Goal: Use online tool/utility: Utilize a website feature to perform a specific function

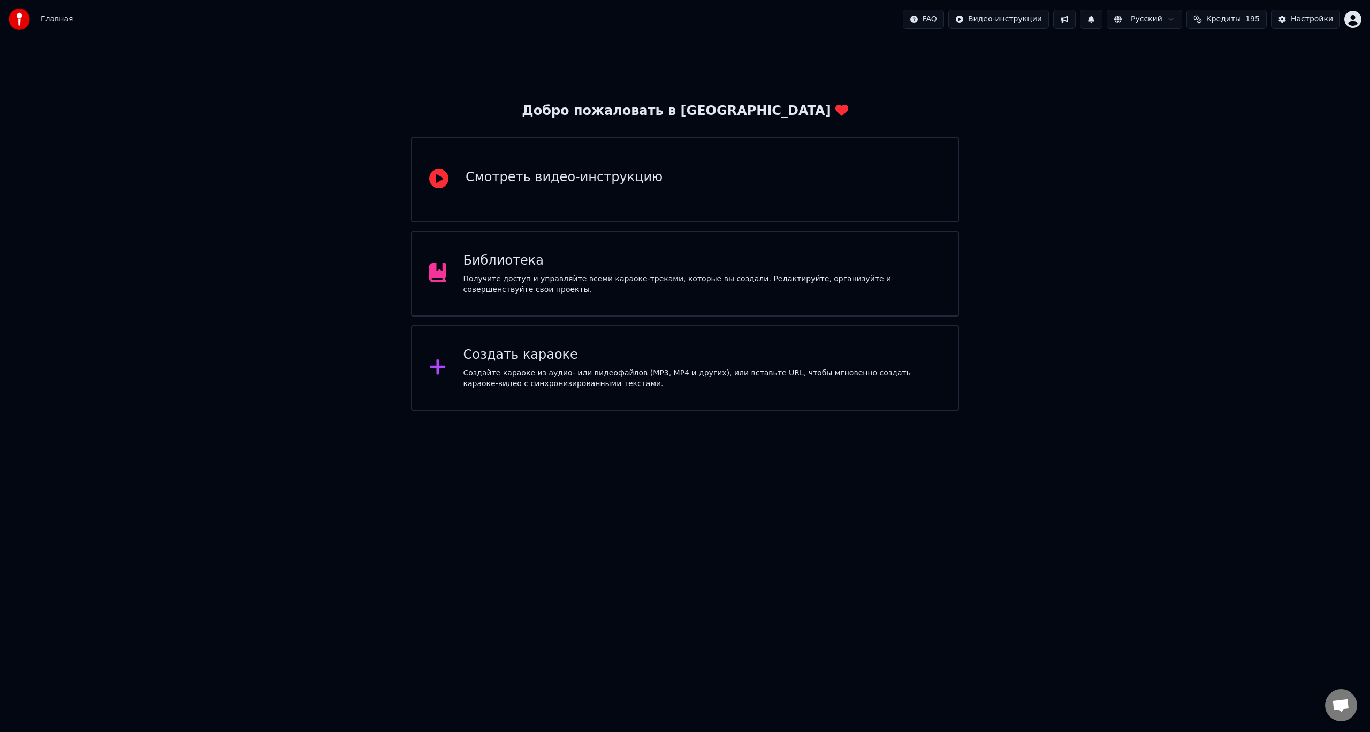
click at [662, 288] on div "Получите доступ и управляйте всеми караоке-треками, которые вы создали. Редакти…" at bounding box center [702, 284] width 478 height 21
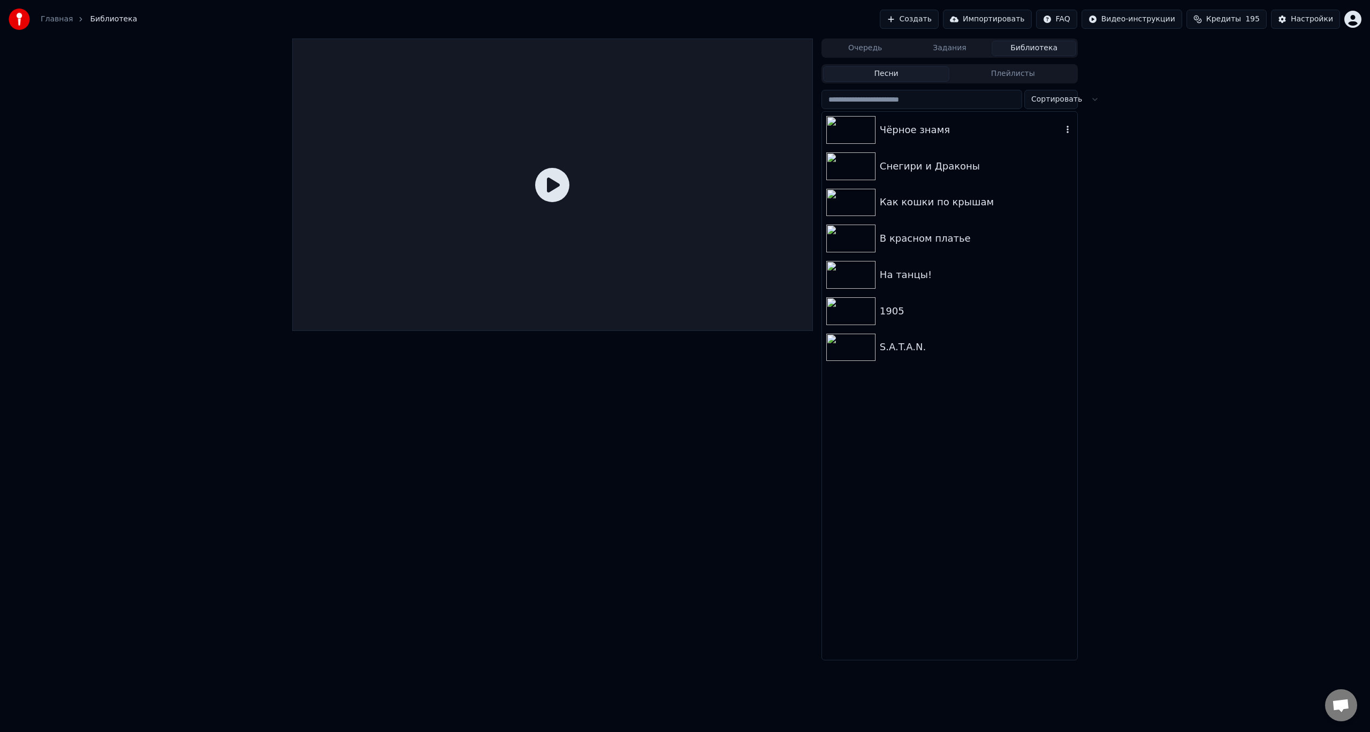
click at [890, 138] on div "Чёрное знамя" at bounding box center [949, 130] width 255 height 36
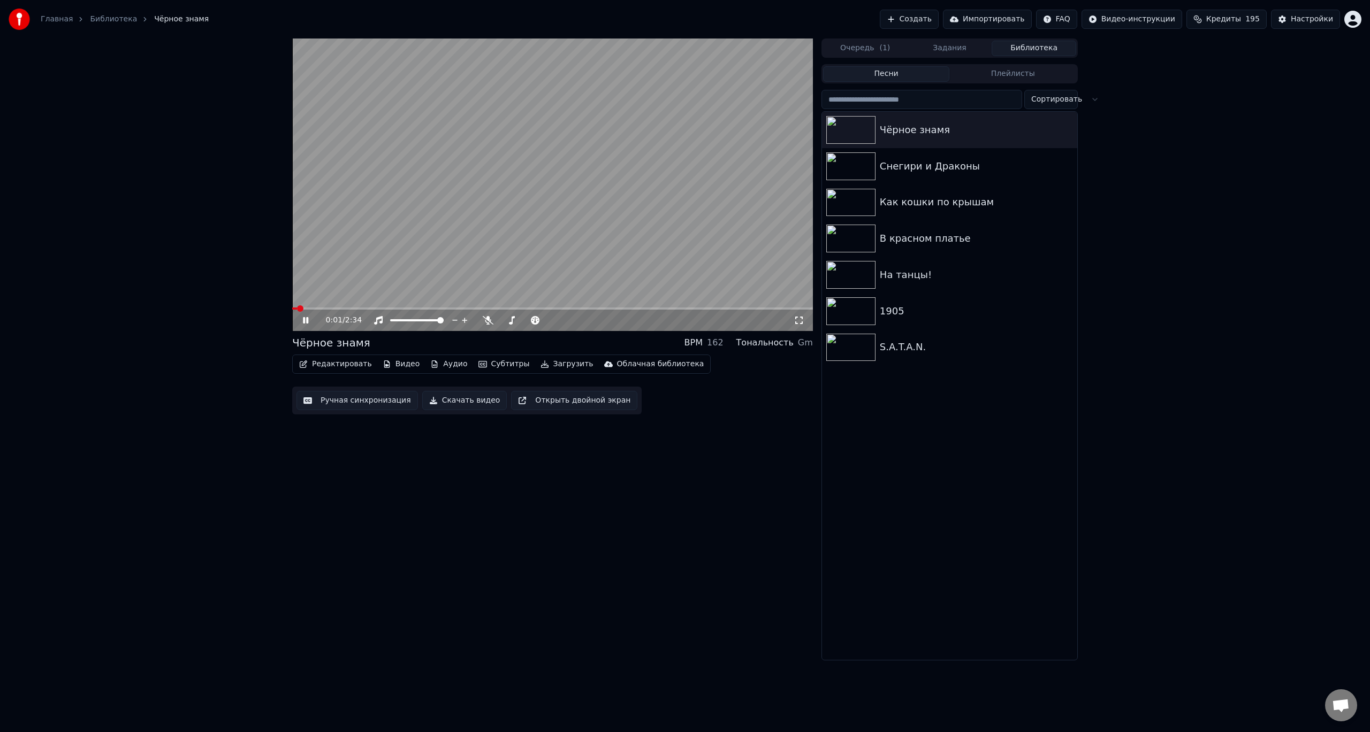
click at [309, 317] on icon at bounding box center [313, 320] width 25 height 9
click at [486, 362] on button "Субтитры" at bounding box center [504, 364] width 60 height 15
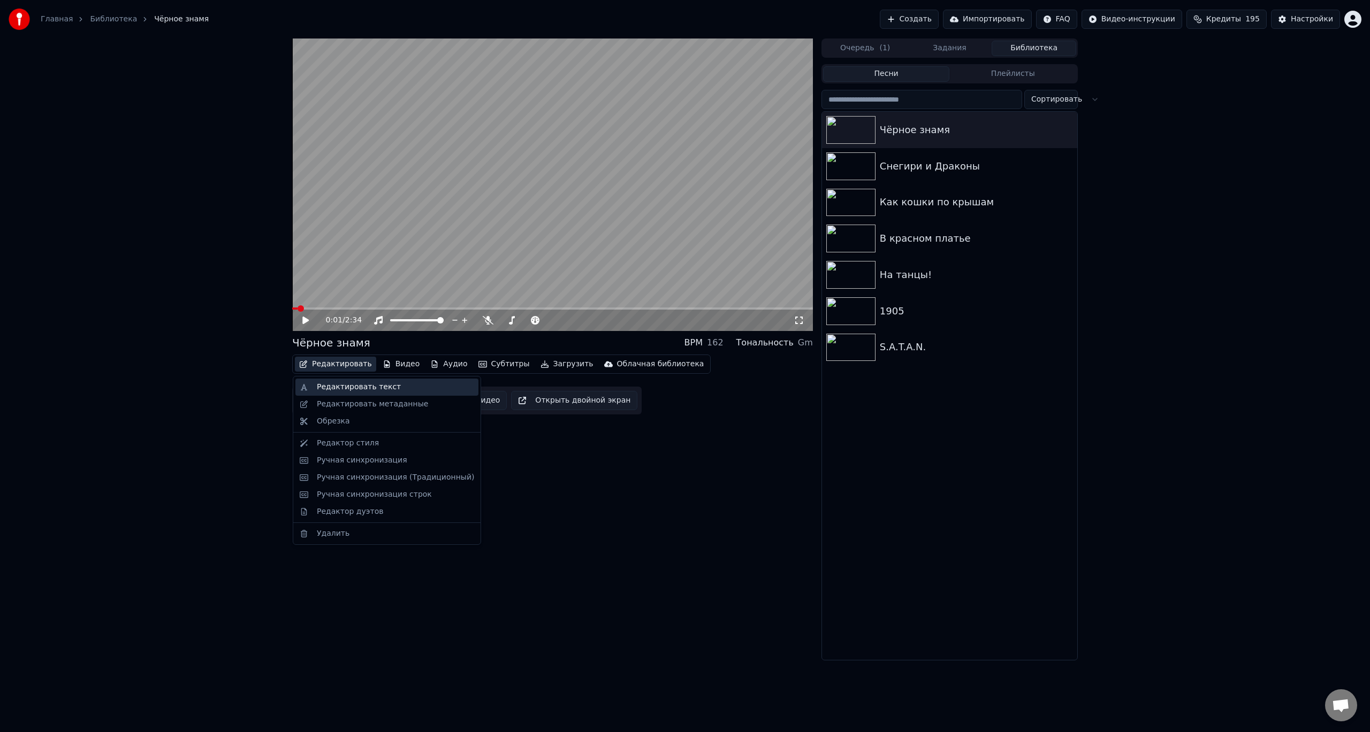
click at [343, 383] on div "Редактировать текст" at bounding box center [359, 387] width 84 height 11
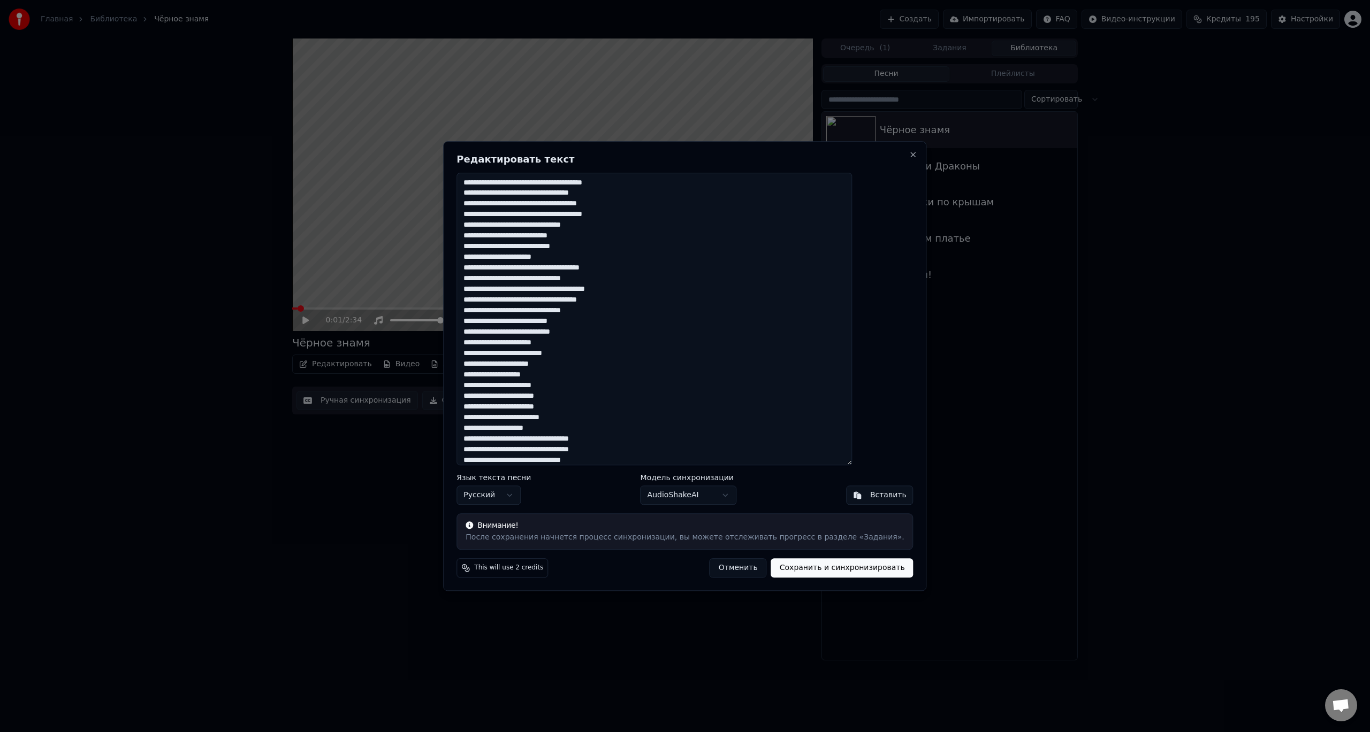
drag, startPoint x: 508, startPoint y: 192, endPoint x: 546, endPoint y: 194, distance: 38.6
click at [546, 194] on textarea at bounding box center [653, 319] width 395 height 293
drag, startPoint x: 557, startPoint y: 193, endPoint x: 571, endPoint y: 195, distance: 14.6
click at [571, 195] on textarea at bounding box center [653, 319] width 395 height 293
type textarea "**********"
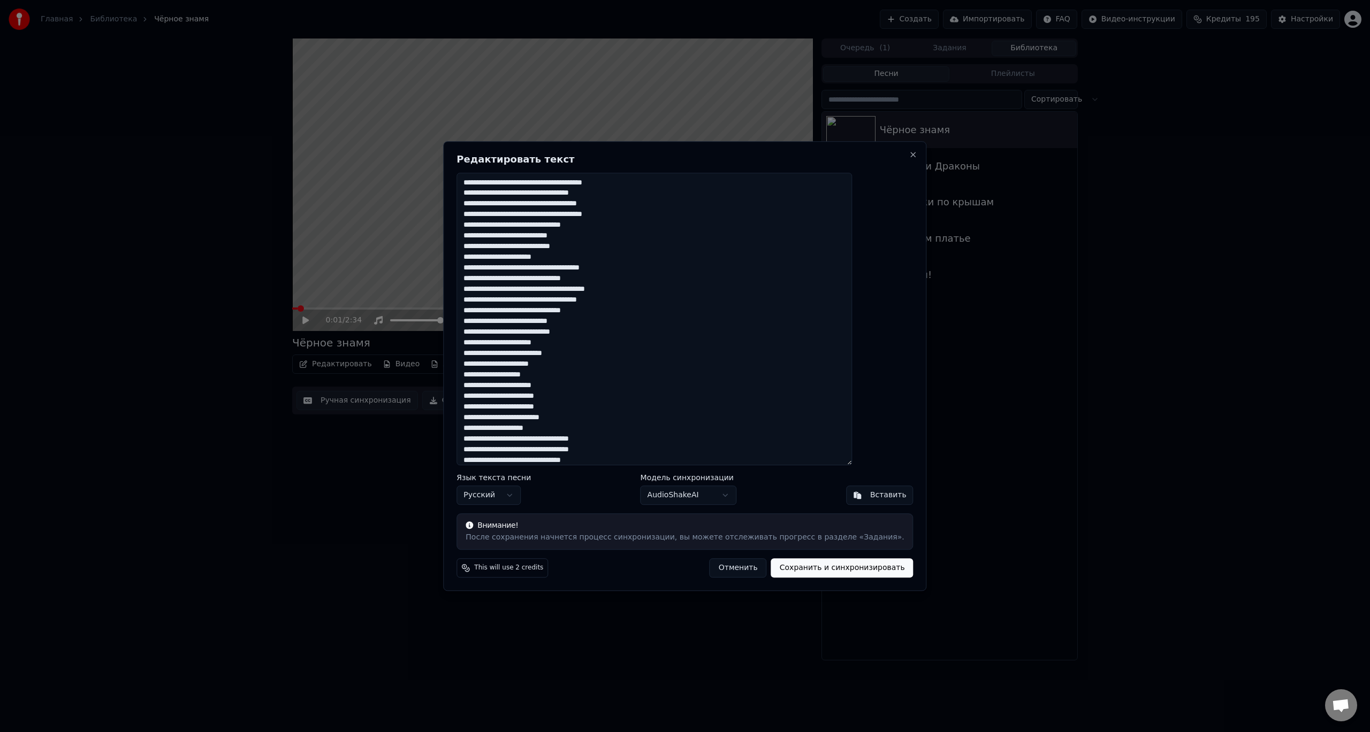
click at [794, 569] on button "Сохранить и синхронизировать" at bounding box center [842, 568] width 142 height 19
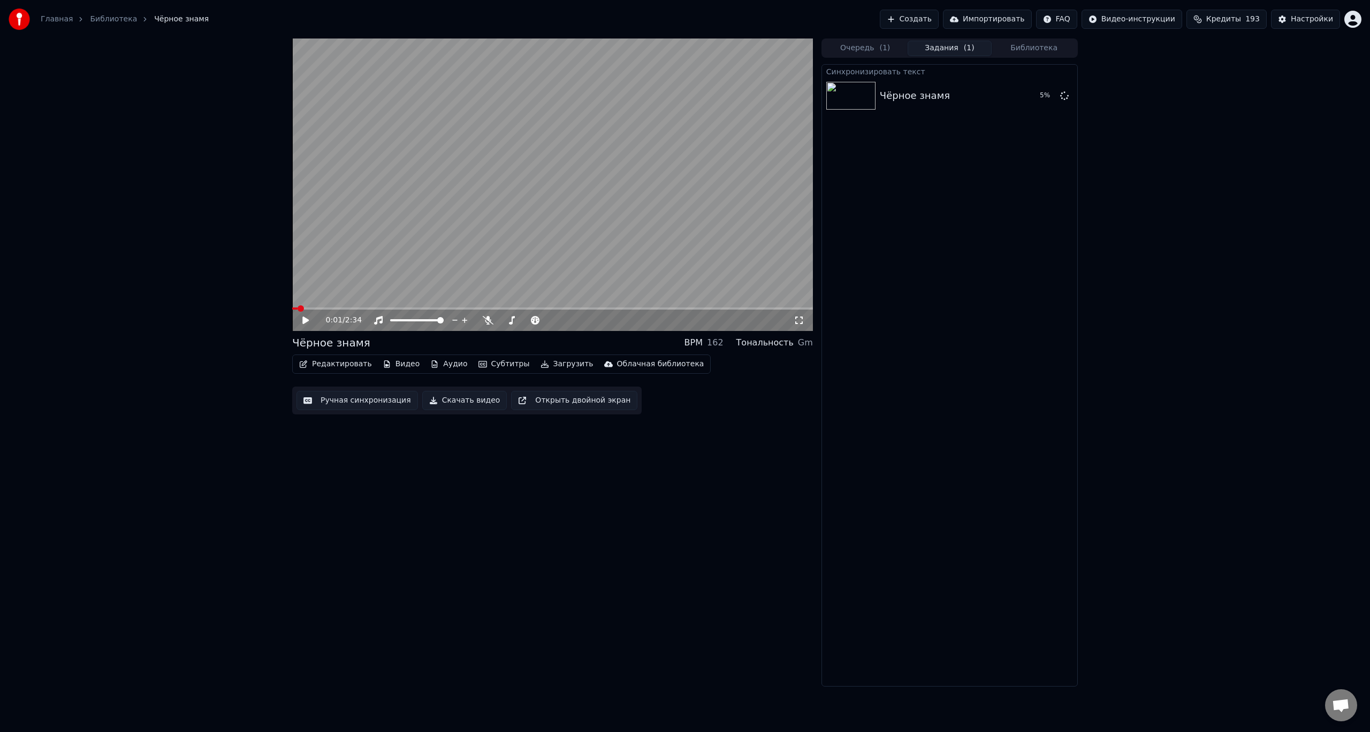
click at [445, 365] on button "Аудио" at bounding box center [448, 364] width 45 height 15
click at [312, 308] on span at bounding box center [315, 309] width 6 height 6
click at [307, 317] on icon at bounding box center [313, 320] width 25 height 9
